Goal: Task Accomplishment & Management: Use online tool/utility

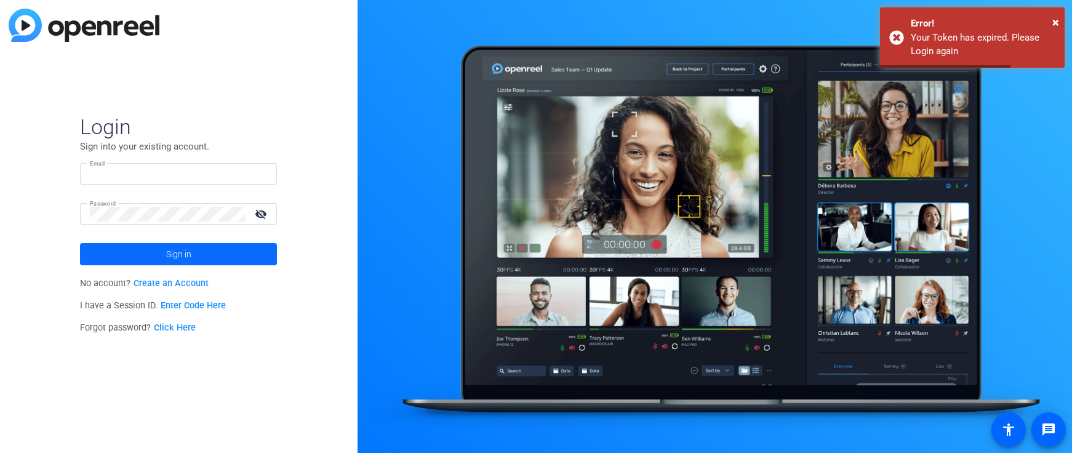
type input "[PERSON_NAME][EMAIL_ADDRESS][DOMAIN_NAME]"
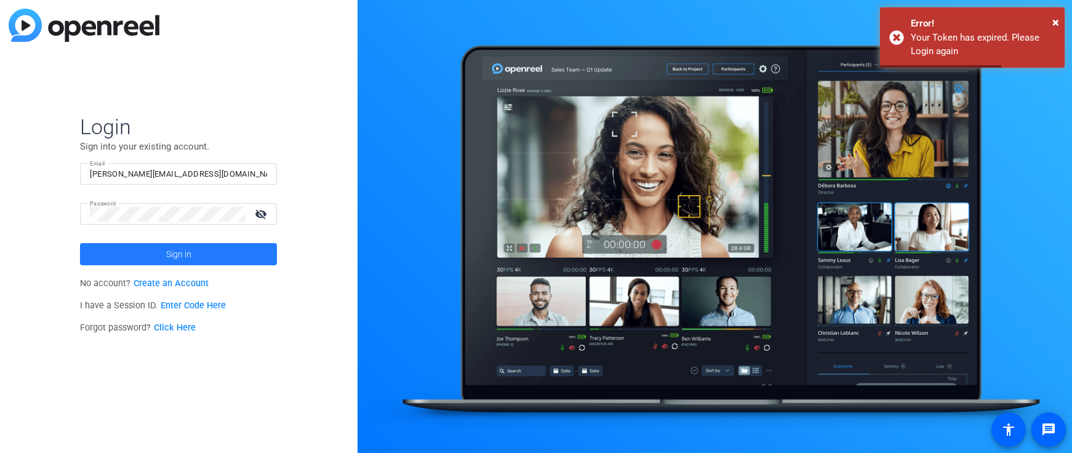
click at [182, 246] on span "Sign in" at bounding box center [178, 254] width 25 height 31
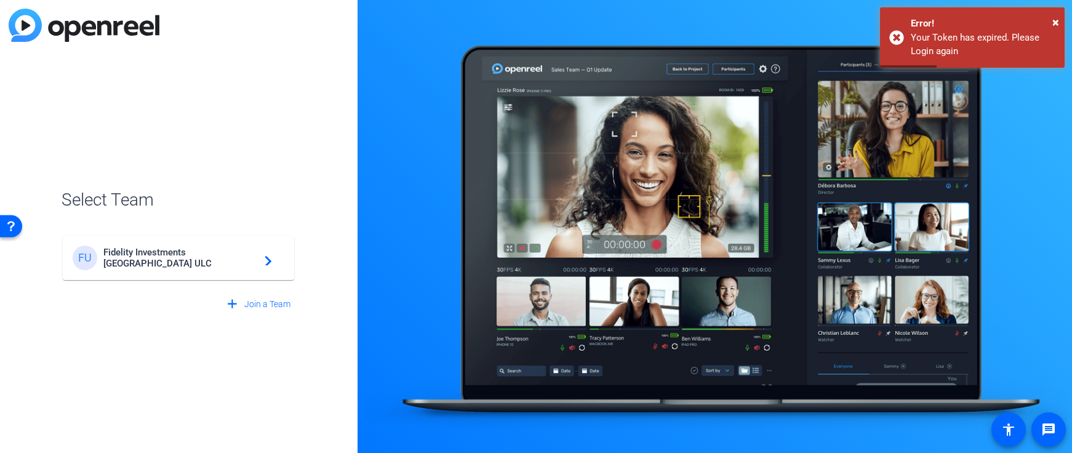
click at [190, 271] on mat-card-content "FU Fidelity Investments [GEOGRAPHIC_DATA] ULC navigate_next" at bounding box center [178, 258] width 231 height 44
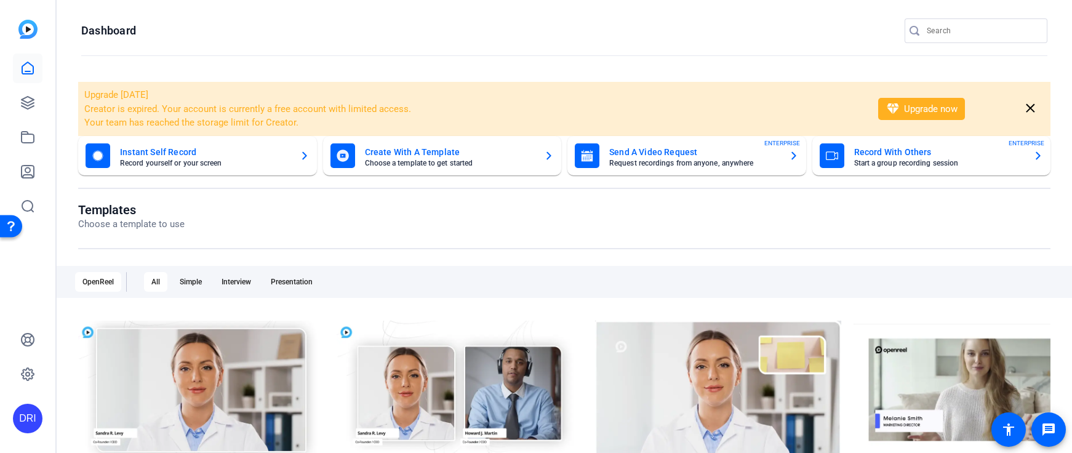
click at [21, 87] on div at bounding box center [28, 137] width 30 height 167
click at [26, 97] on icon at bounding box center [28, 103] width 12 height 12
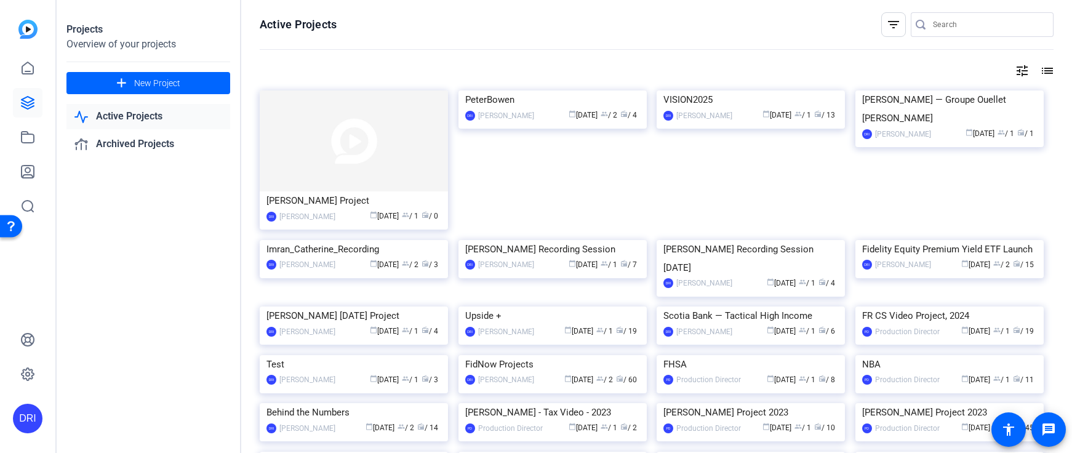
click at [333, 146] on img at bounding box center [354, 140] width 188 height 101
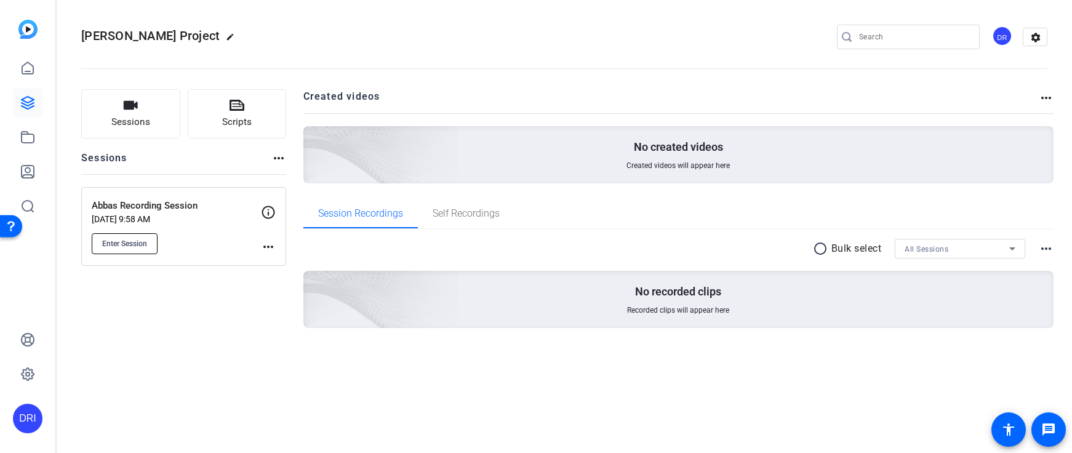
click at [118, 241] on span "Enter Session" at bounding box center [124, 244] width 45 height 10
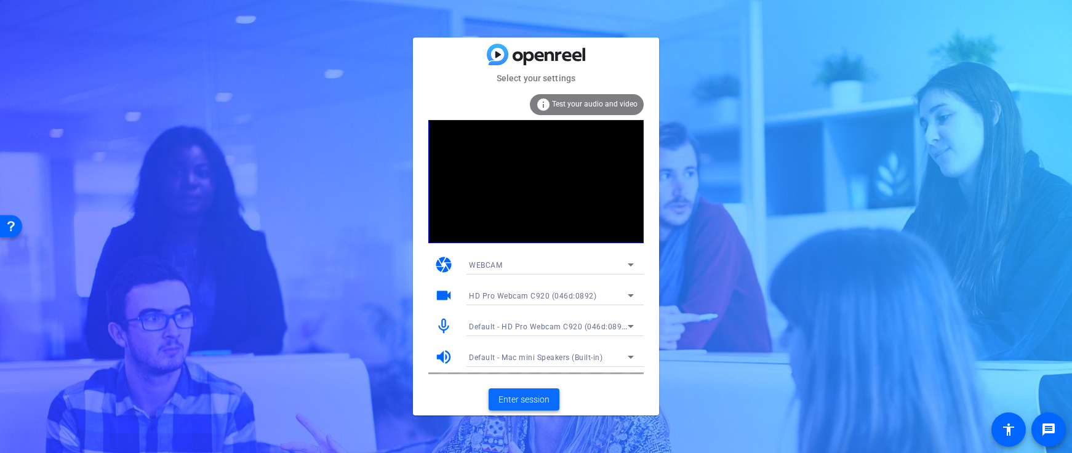
click at [535, 404] on span "Enter session" at bounding box center [523, 399] width 51 height 13
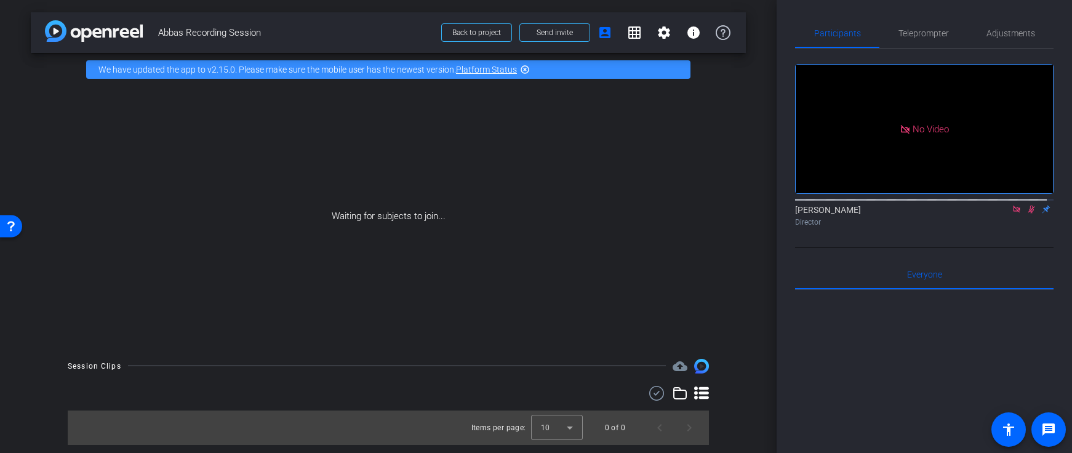
click at [631, 36] on mat-icon "grid_on" at bounding box center [634, 32] width 15 height 15
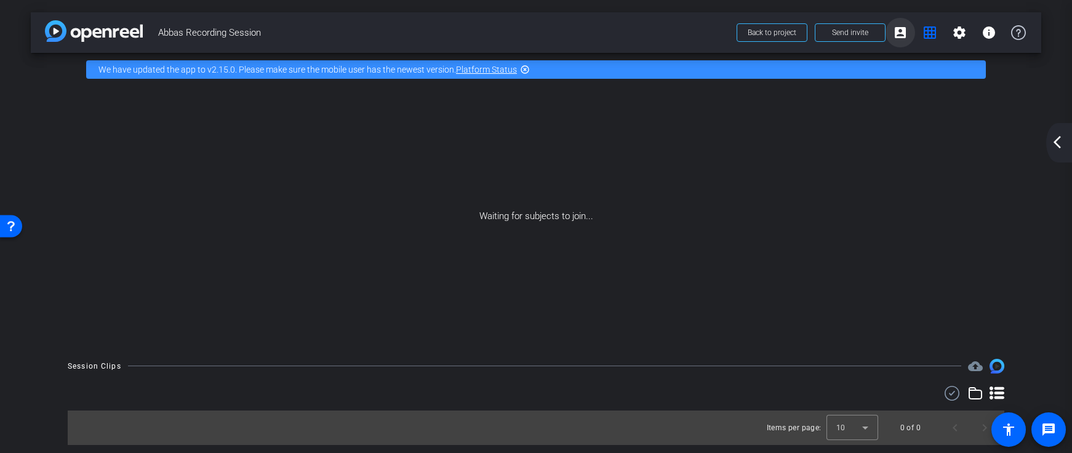
click at [910, 30] on span at bounding box center [900, 33] width 30 height 30
